Goal: Navigation & Orientation: Find specific page/section

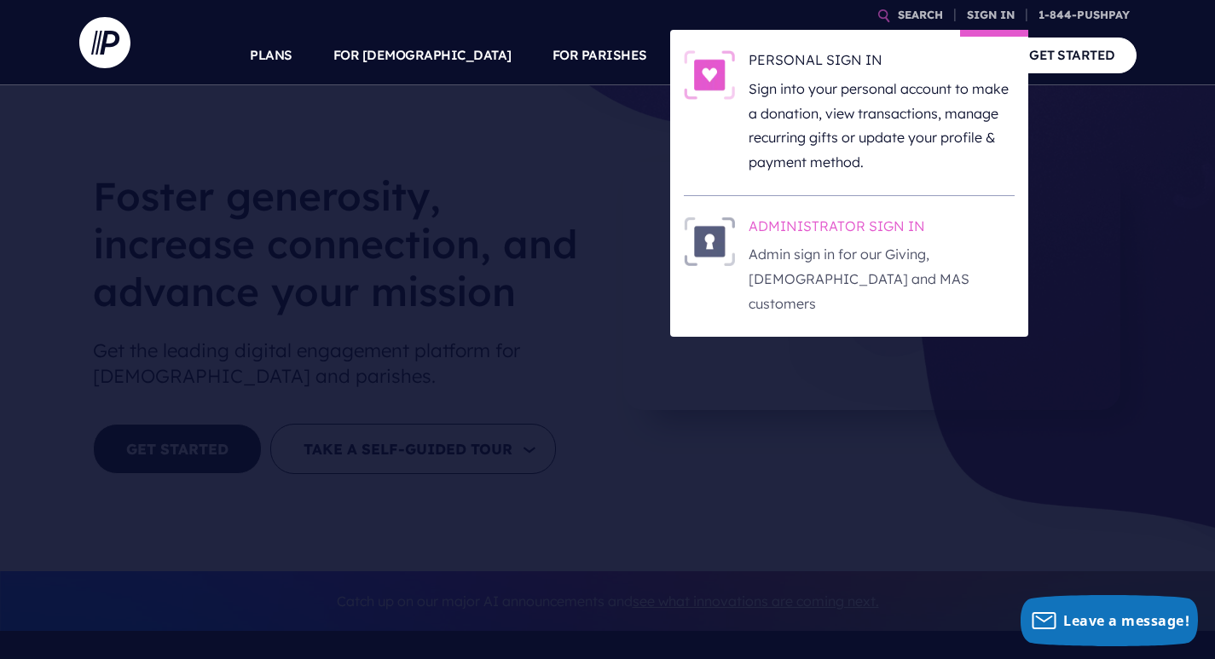
click at [830, 274] on p "Admin sign in for our Giving, [DEMOGRAPHIC_DATA] and MAS customers" at bounding box center [882, 278] width 266 height 73
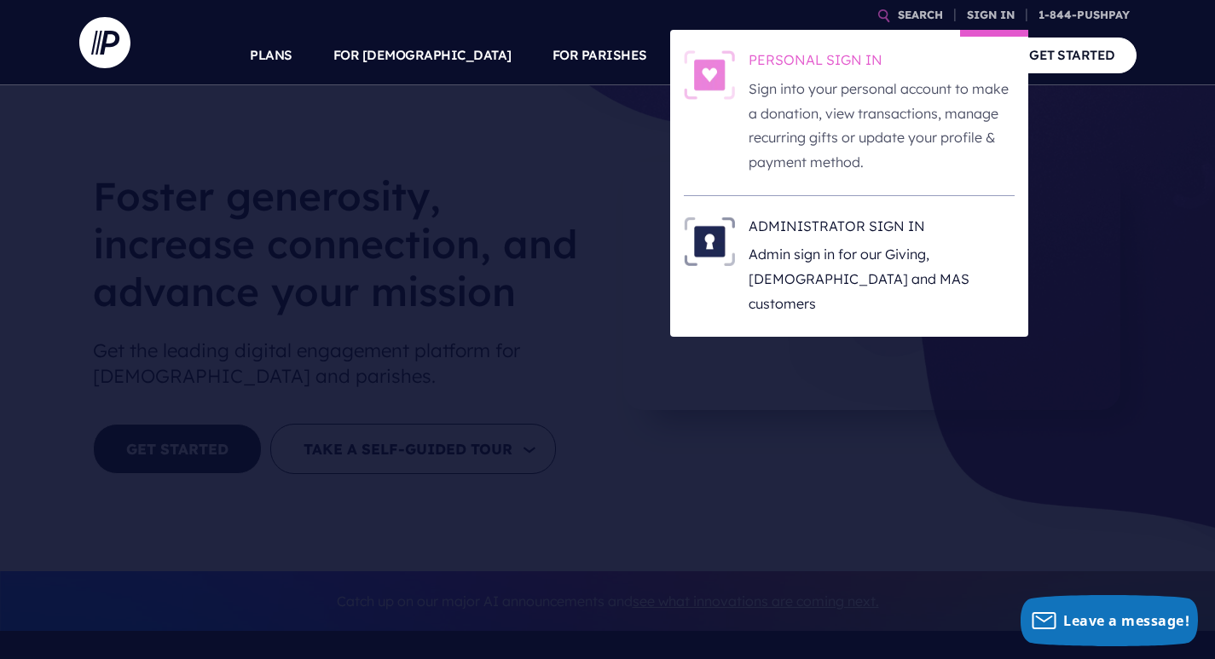
click at [918, 95] on p "Sign into your personal account to make a donation, view transactions, manage r…" at bounding box center [882, 126] width 266 height 98
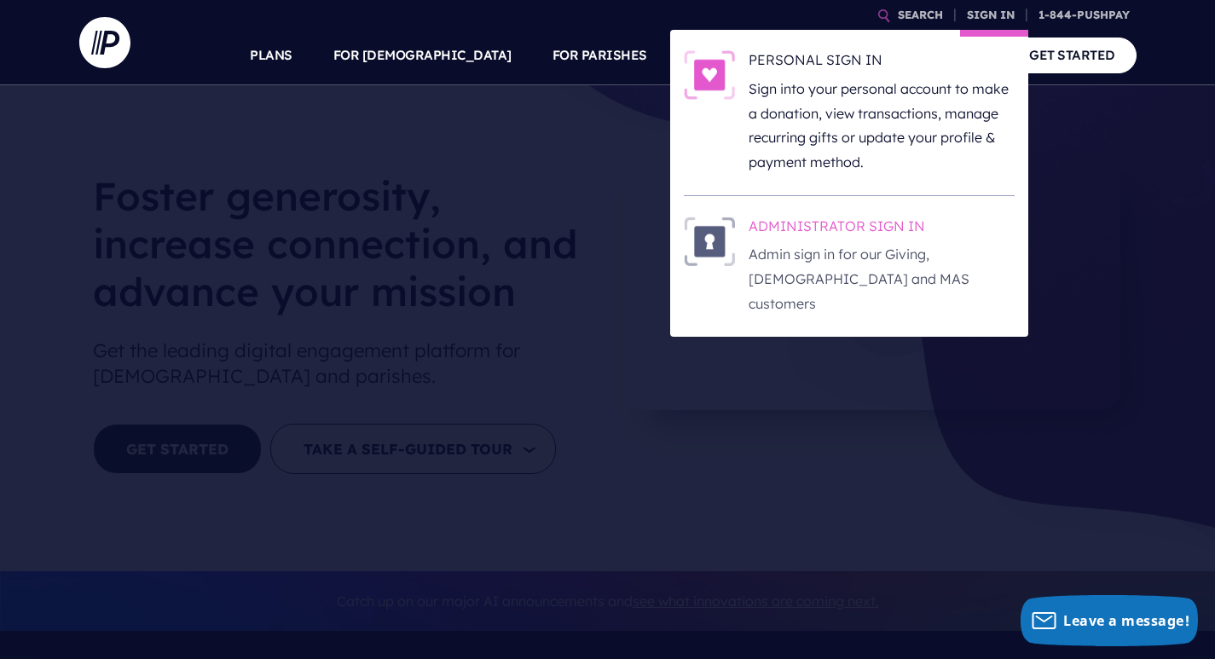
click at [859, 253] on p "Admin sign in for our Giving, [DEMOGRAPHIC_DATA] and MAS customers" at bounding box center [882, 278] width 266 height 73
